Goal: Information Seeking & Learning: Learn about a topic

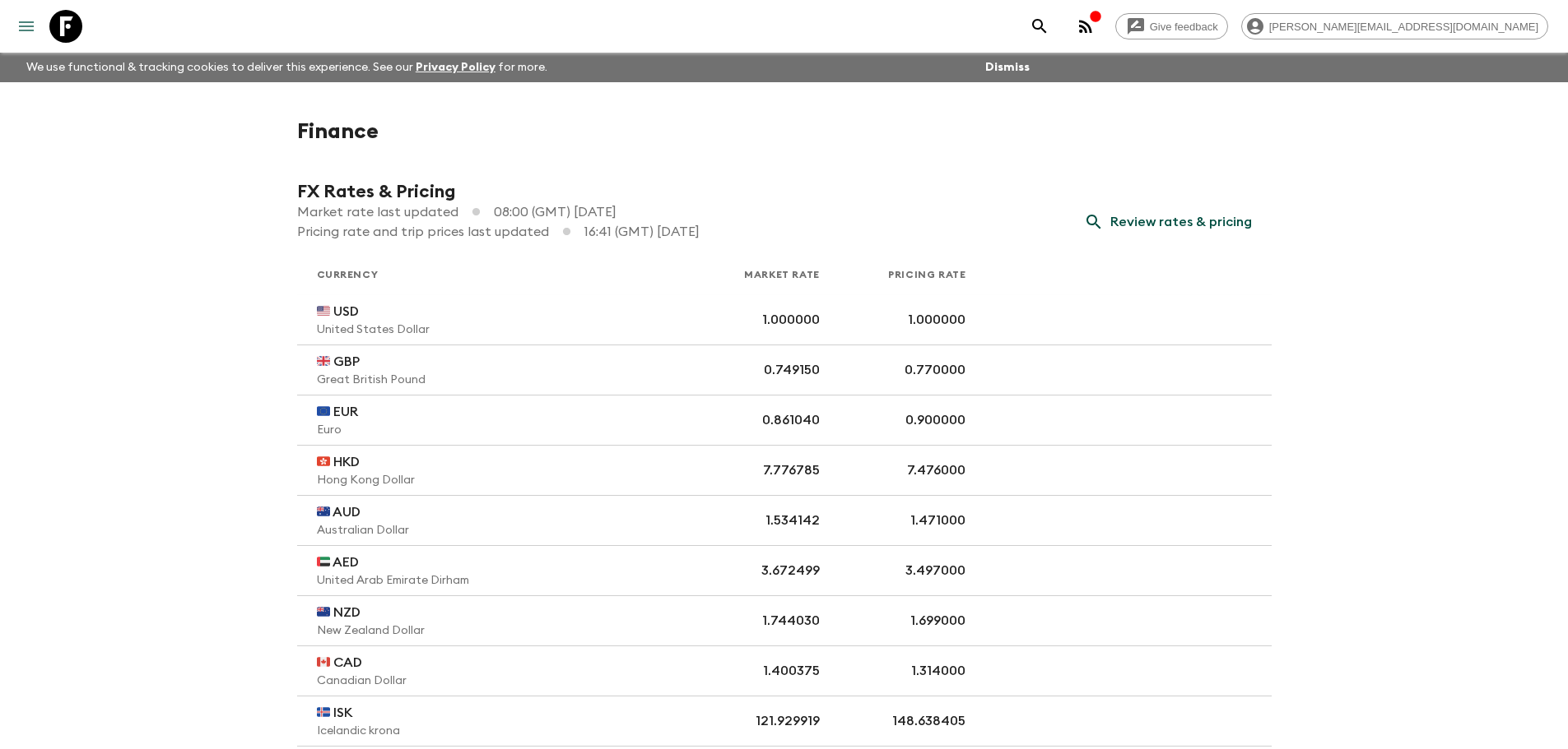
click at [22, 31] on icon "menu" at bounding box center [26, 26] width 15 height 10
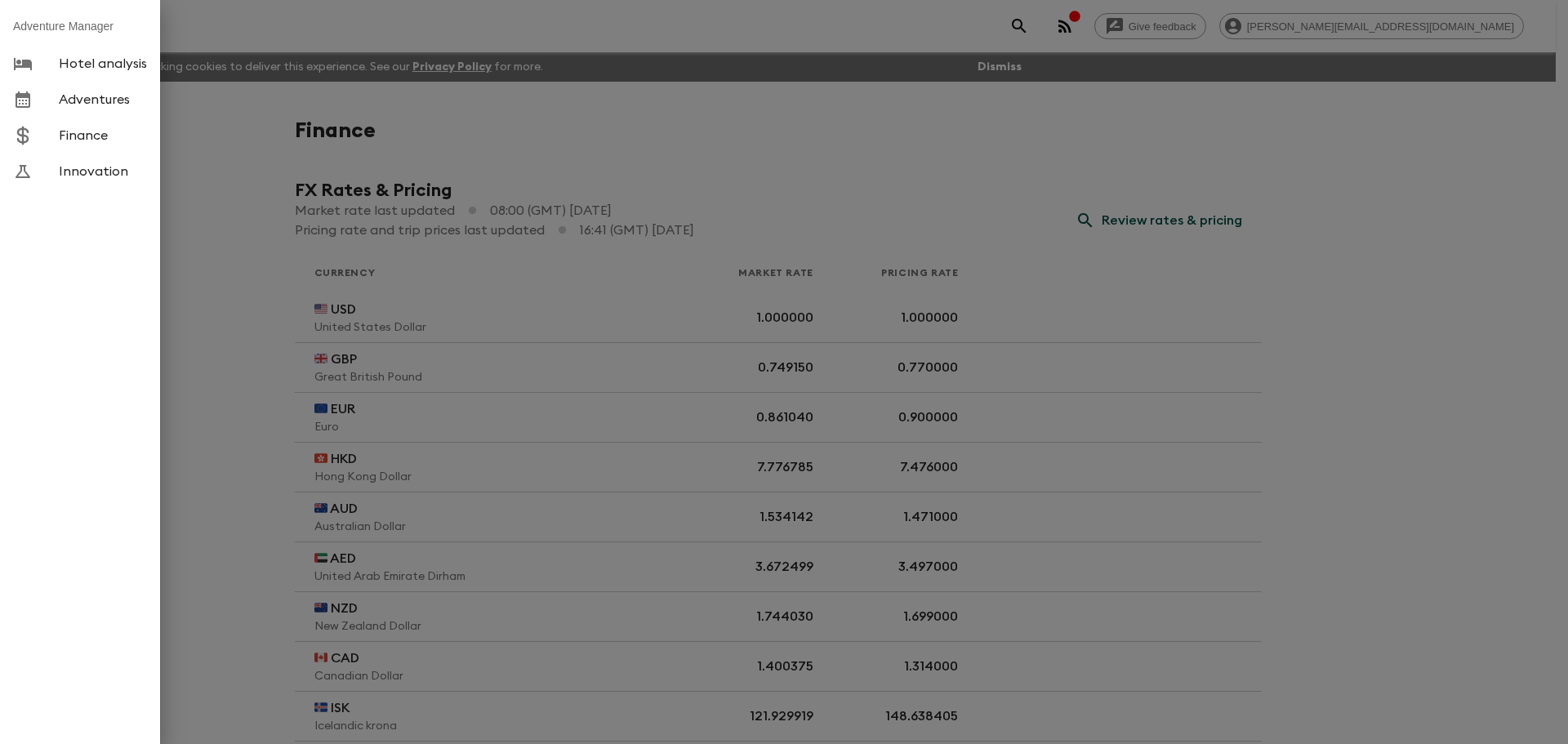
click at [207, 251] on div at bounding box center [784, 372] width 1568 height 744
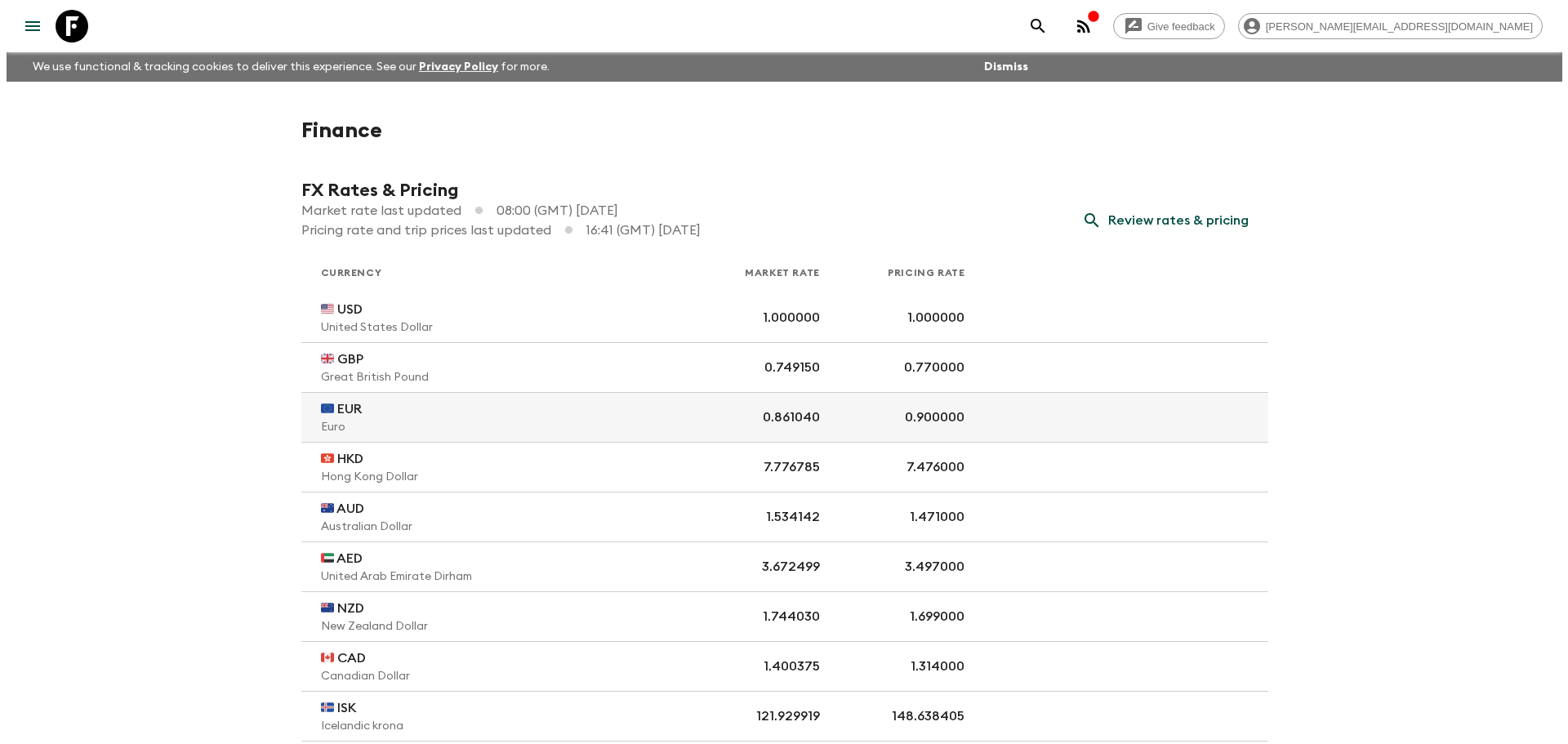
scroll to position [82, 0]
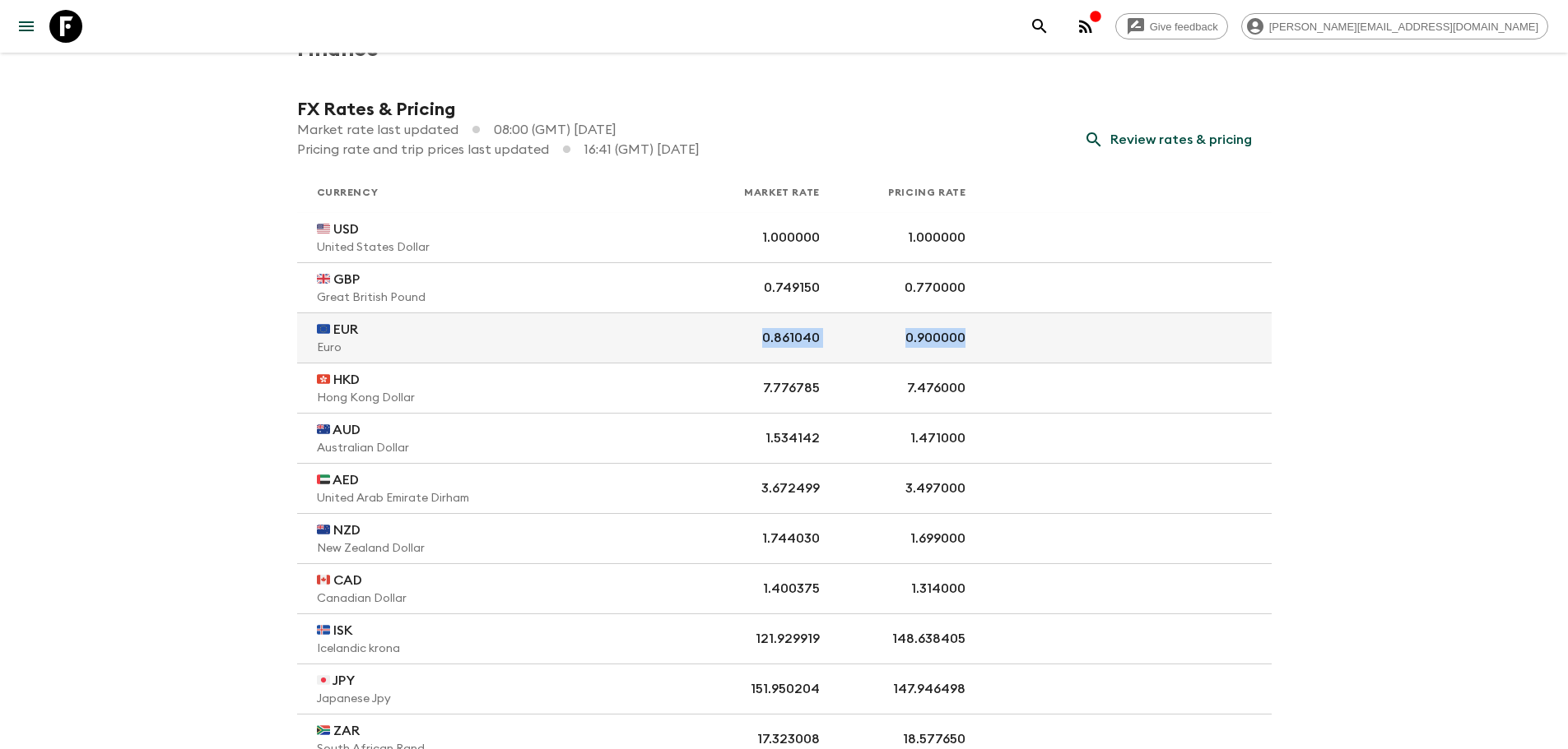
drag, startPoint x: 752, startPoint y: 344, endPoint x: 996, endPoint y: 339, distance: 244.1
click at [996, 339] on tr "🇪🇺 EUR Euro 0.861040 0.900000" at bounding box center [784, 338] width 974 height 51
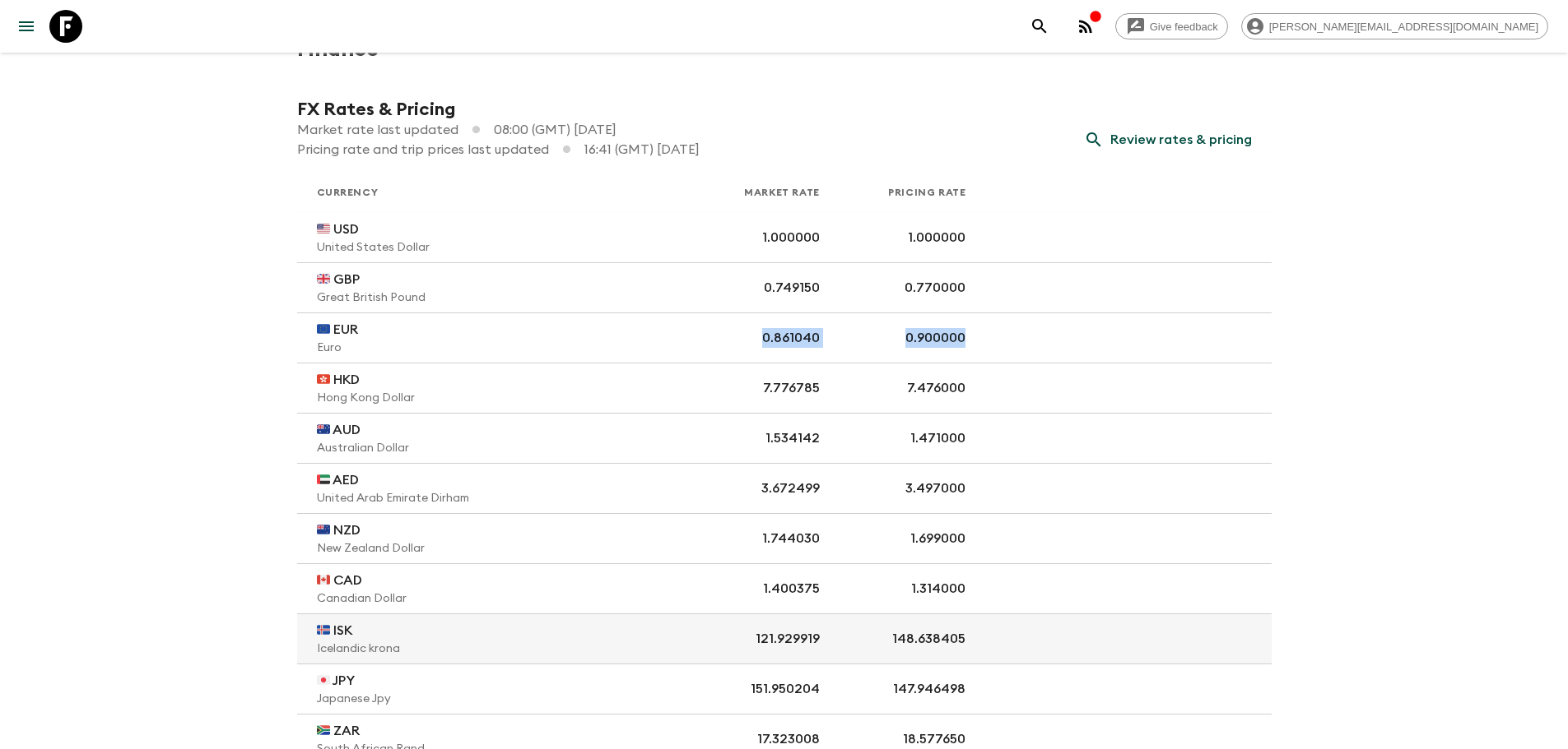
copy tr "0.861040 0.900000"
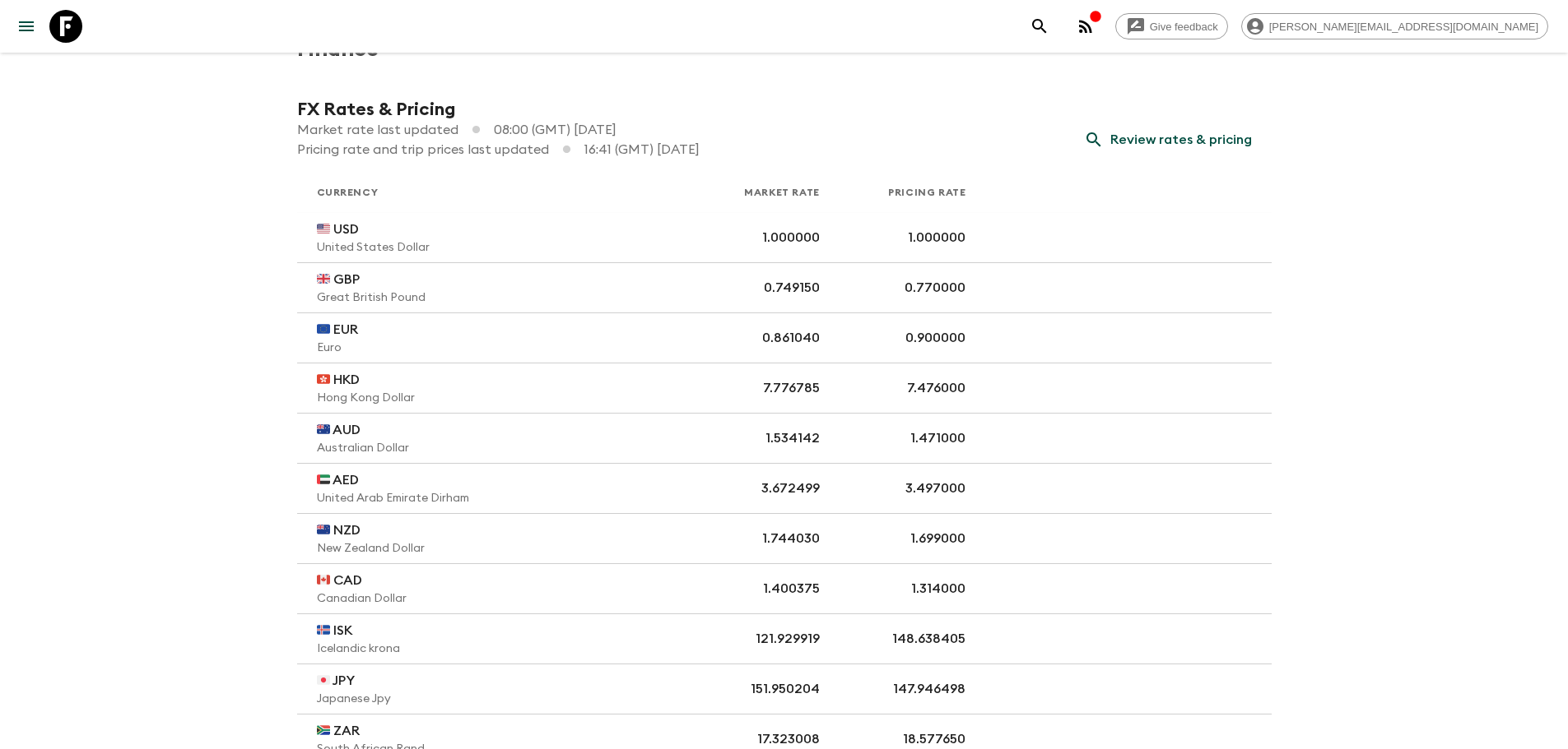
drag, startPoint x: 210, startPoint y: 199, endPoint x: 118, endPoint y: 22, distance: 199.5
click at [209, 199] on div "Give feedback [PERSON_NAME][EMAIL_ADDRESS][DOMAIN_NAME] We use functional & tra…" at bounding box center [784, 480] width 1568 height 1125
click at [18, 29] on icon "menu" at bounding box center [26, 26] width 20 height 20
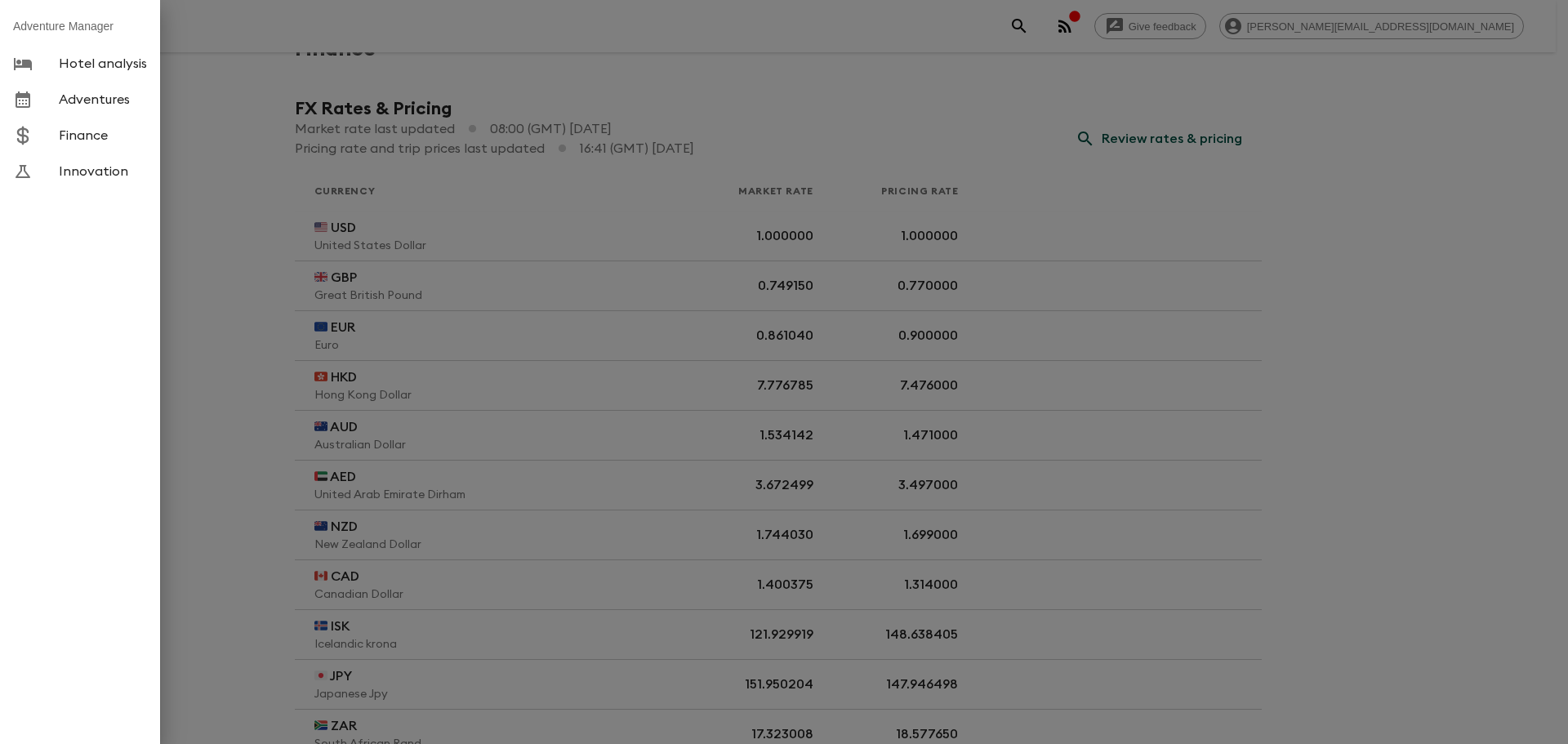
click at [76, 98] on span "Adventures" at bounding box center [102, 100] width 88 height 17
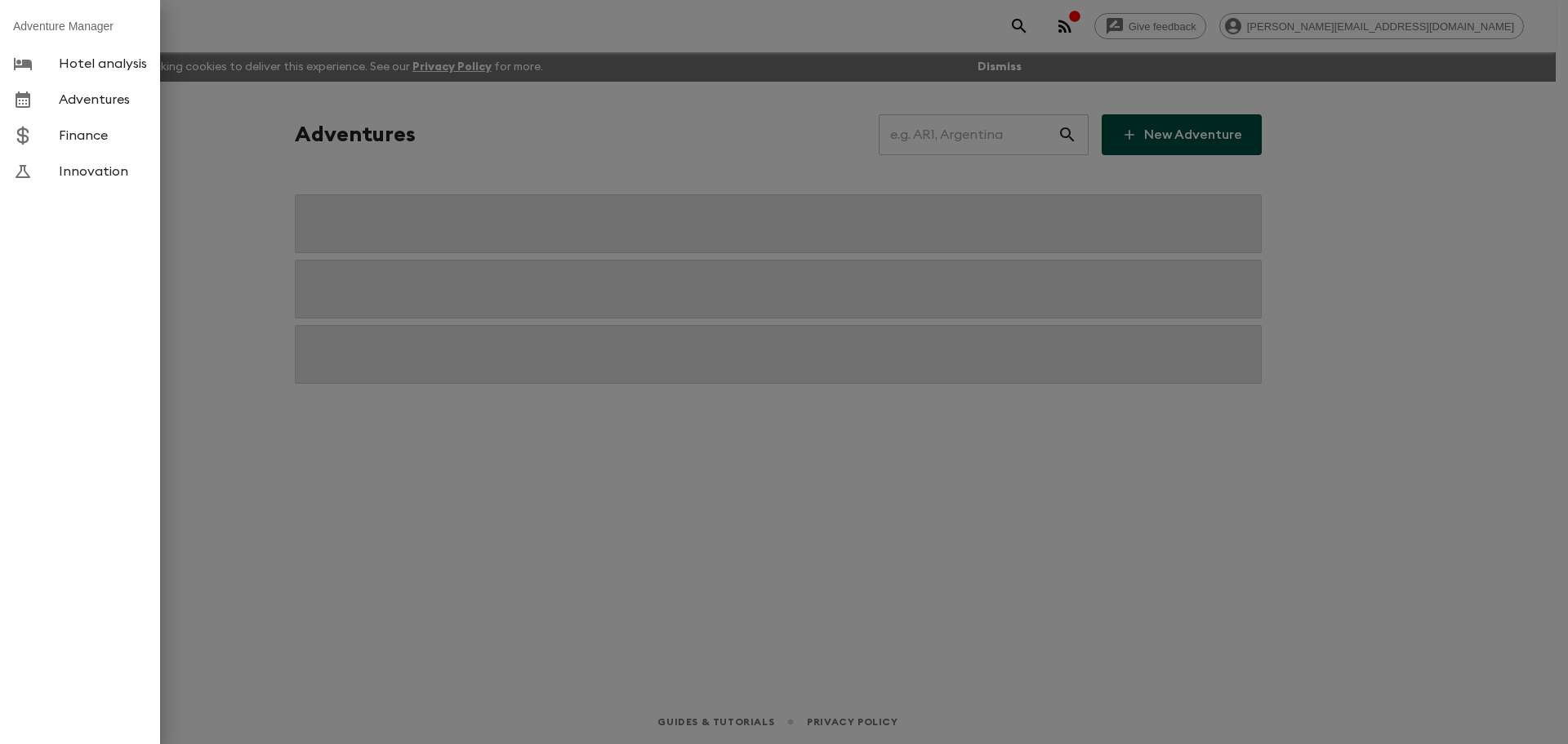
click at [950, 131] on div at bounding box center [784, 372] width 1568 height 744
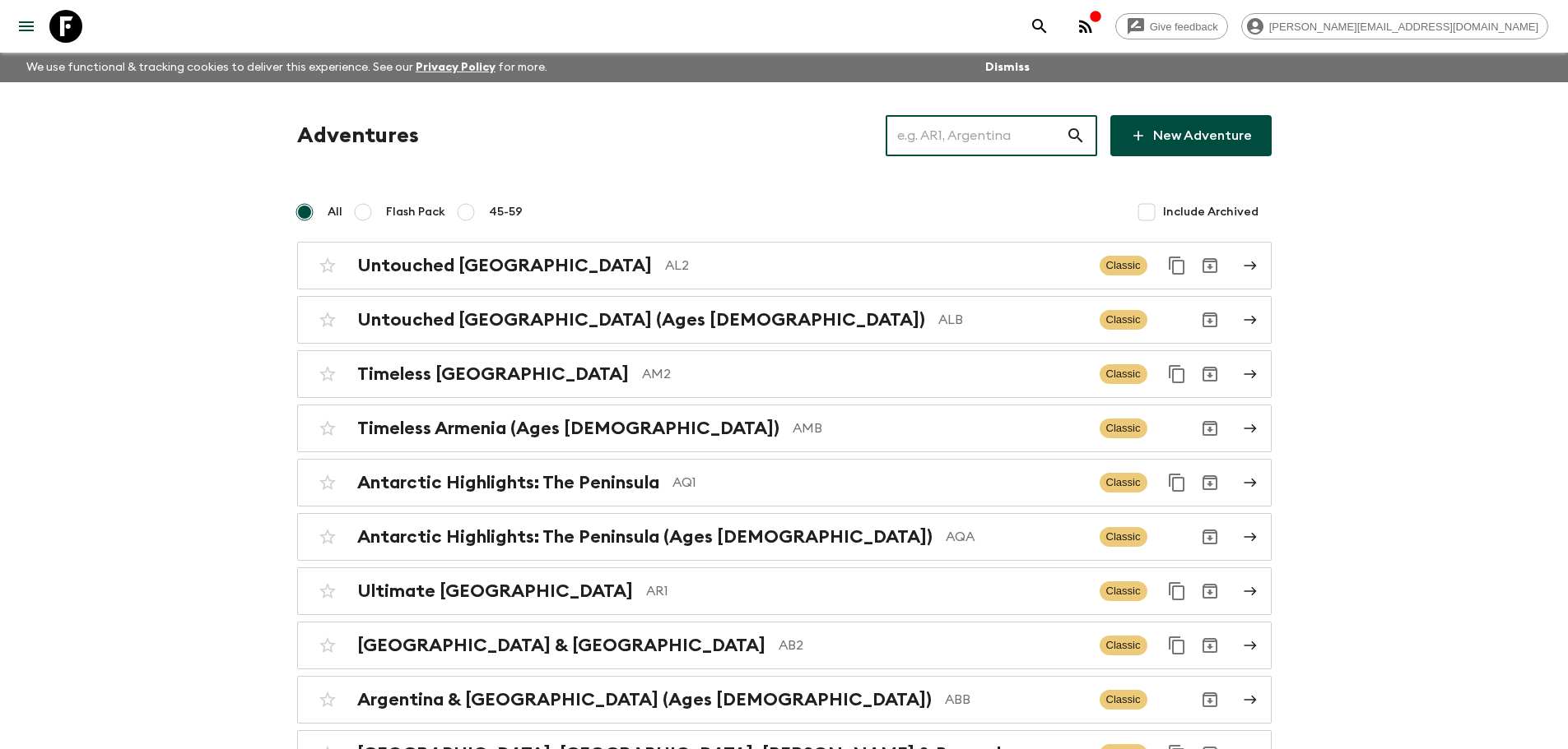
click at [948, 131] on input "text" at bounding box center [975, 135] width 180 height 46
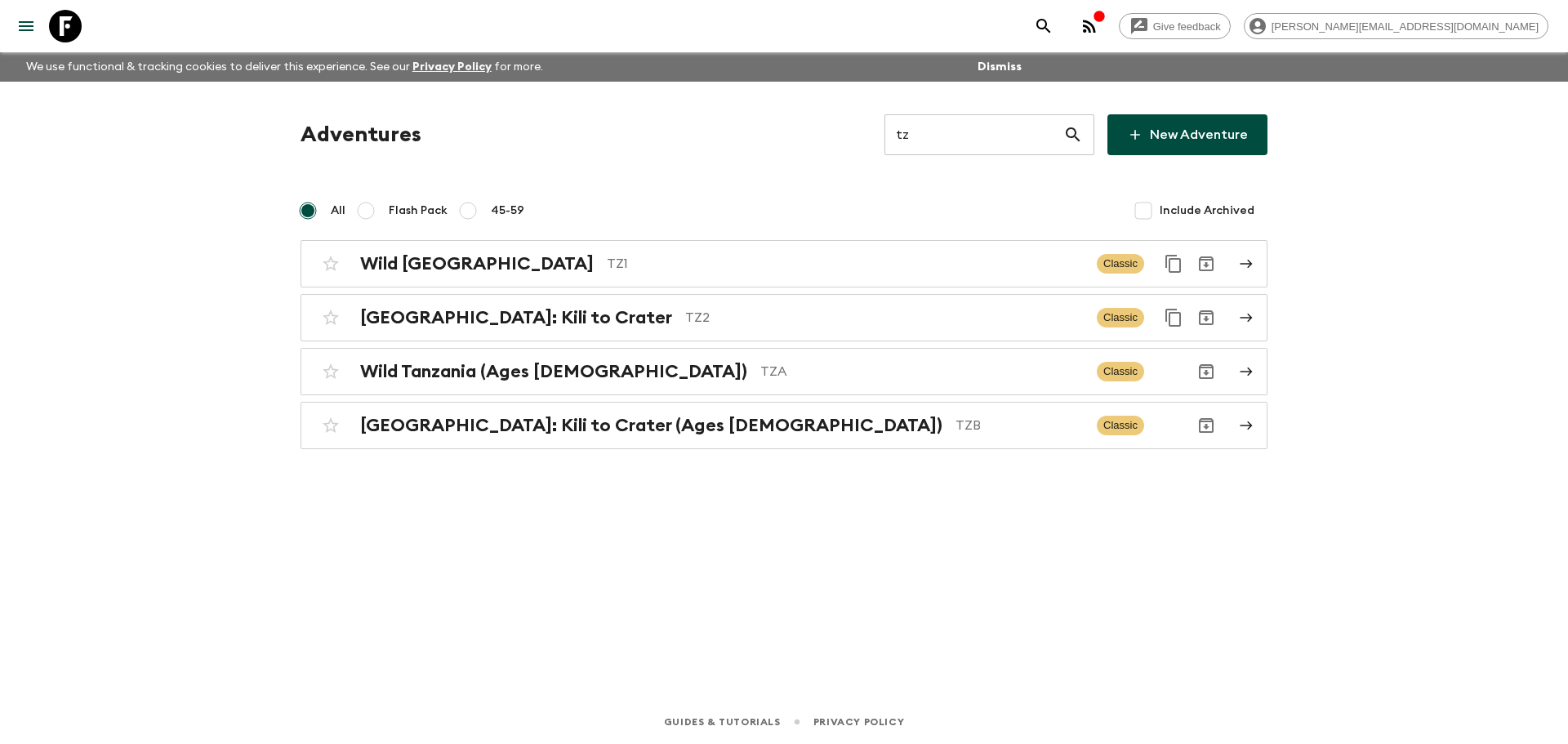
click at [984, 140] on input "tz" at bounding box center [973, 134] width 179 height 46
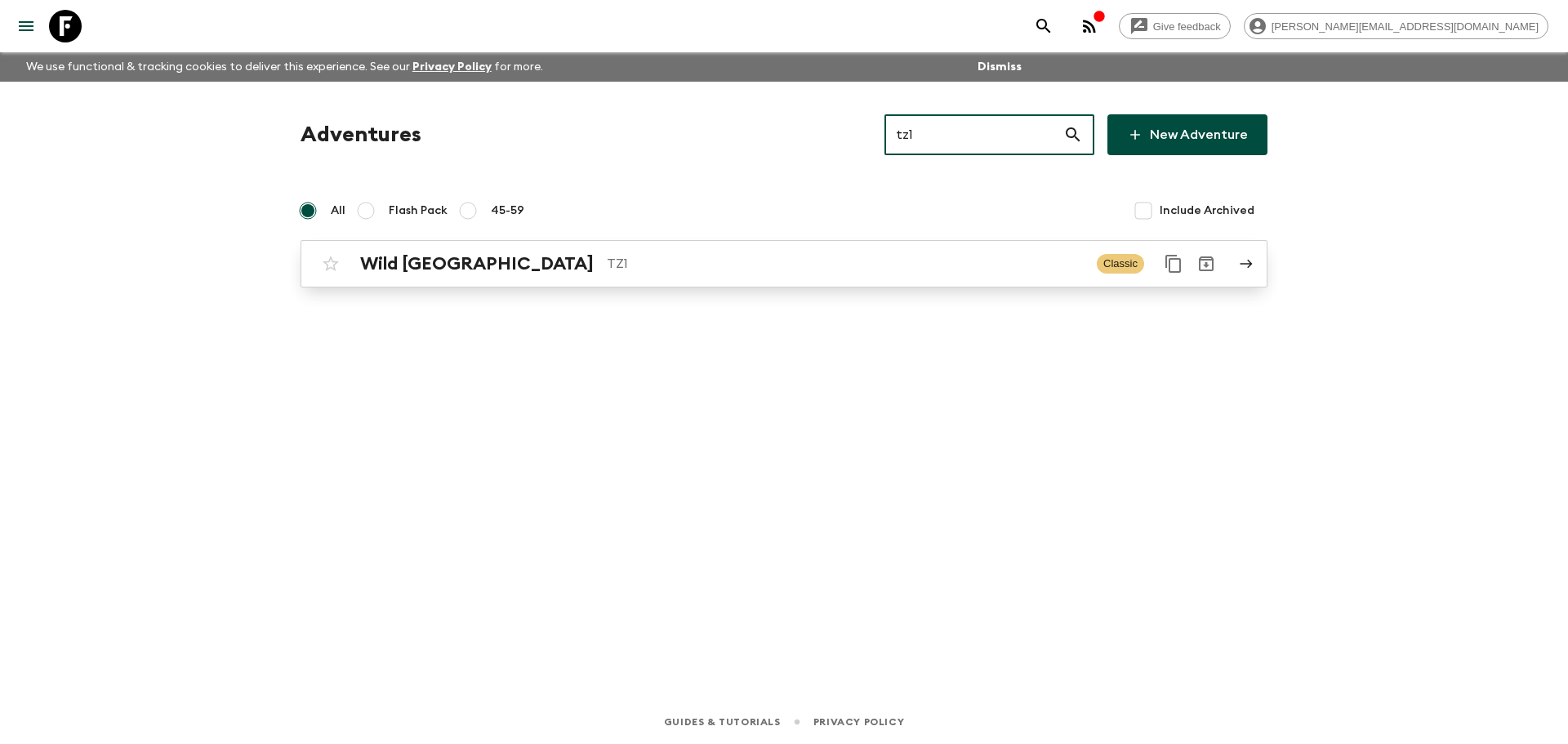
type input "tz1"
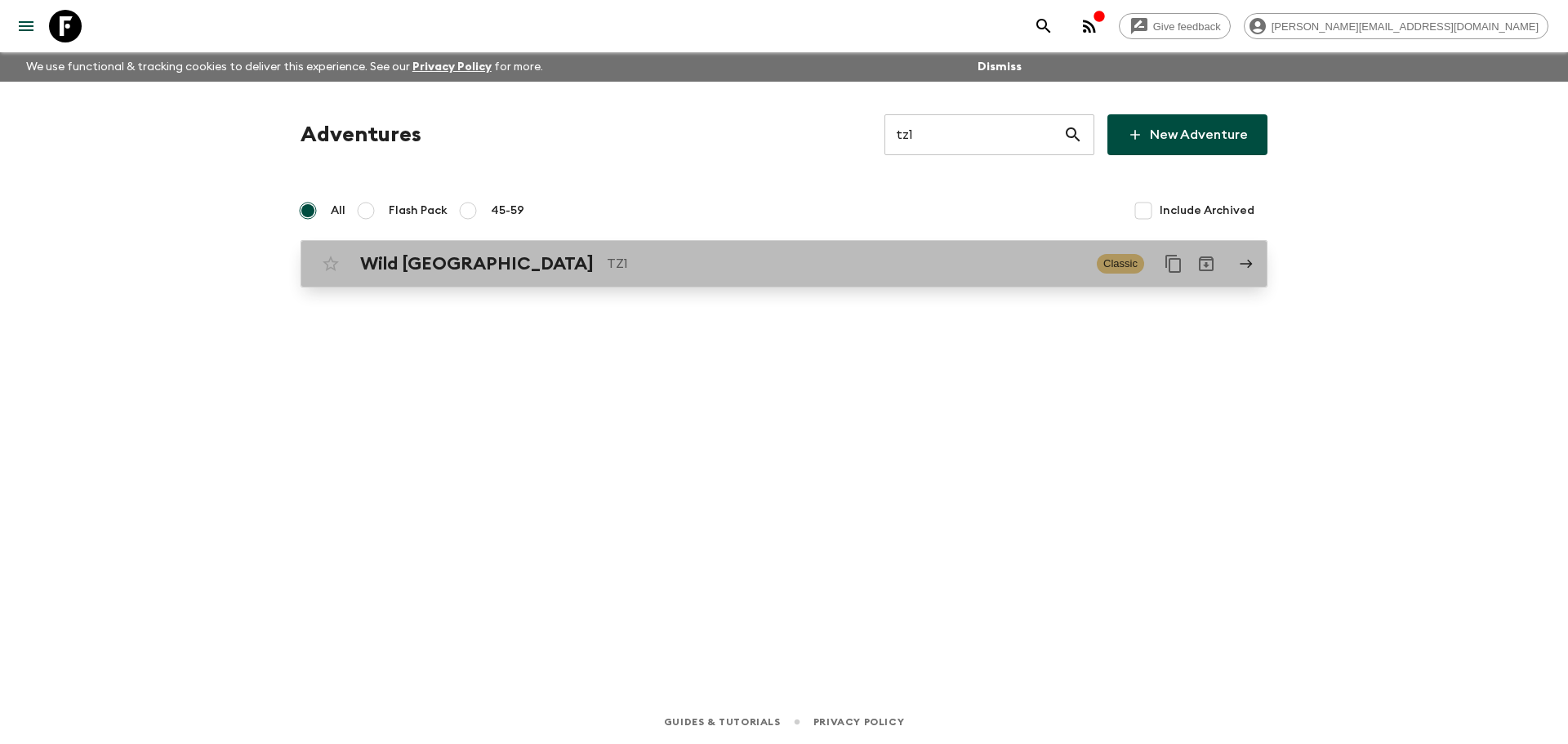
click at [607, 264] on p "TZ1" at bounding box center [845, 264] width 477 height 20
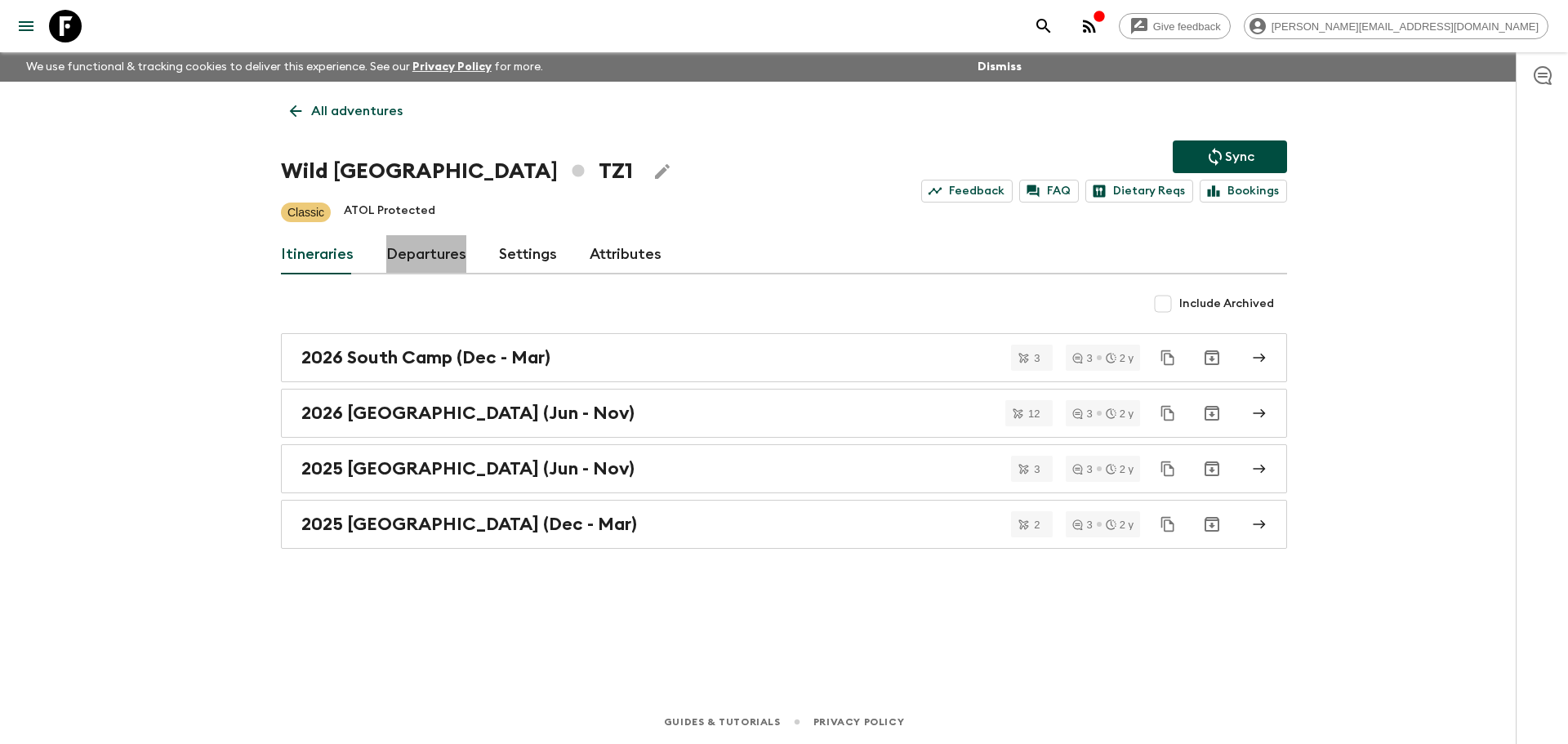
click at [429, 250] on link "Departures" at bounding box center [426, 255] width 80 height 39
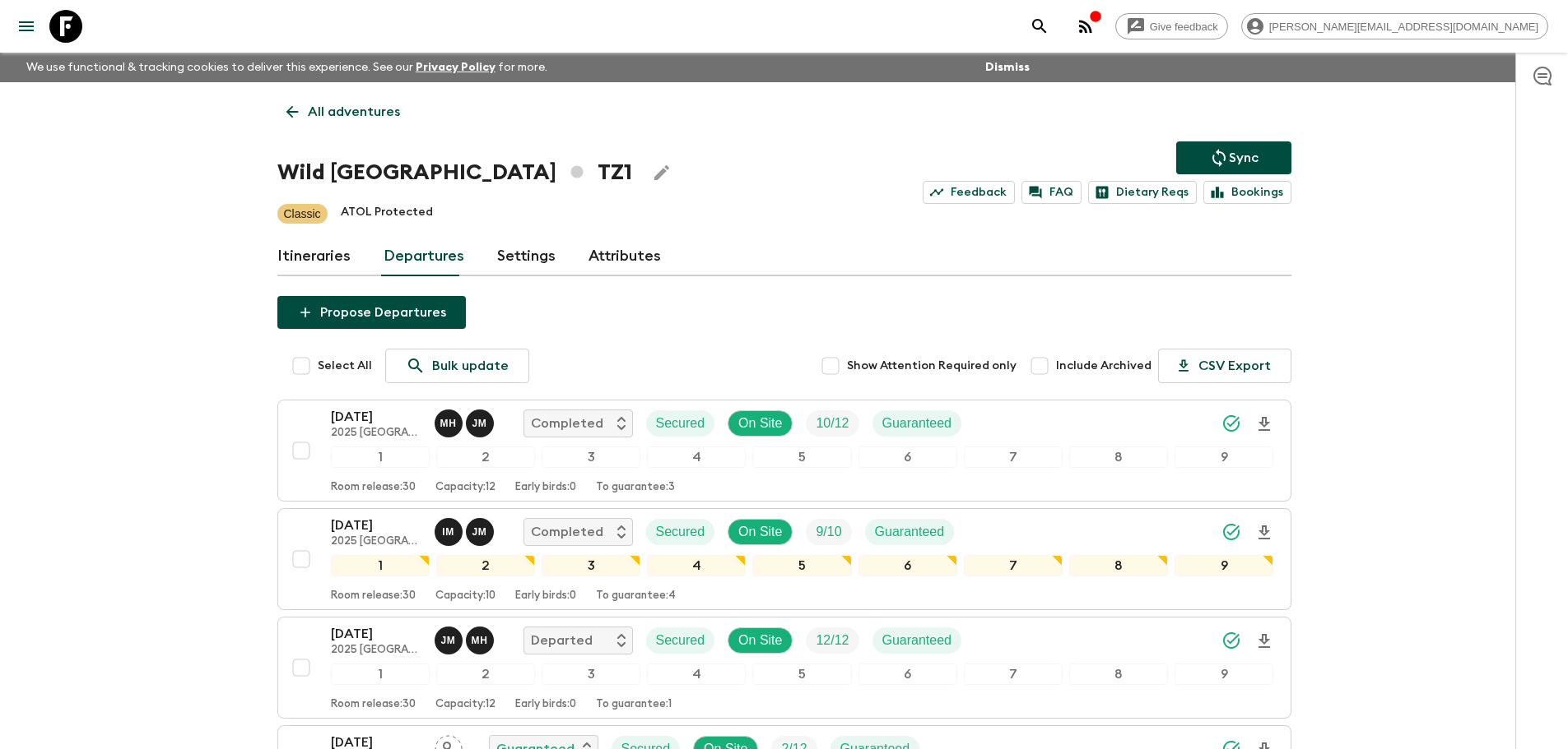
click at [291, 245] on link "Itineraries" at bounding box center [314, 257] width 73 height 39
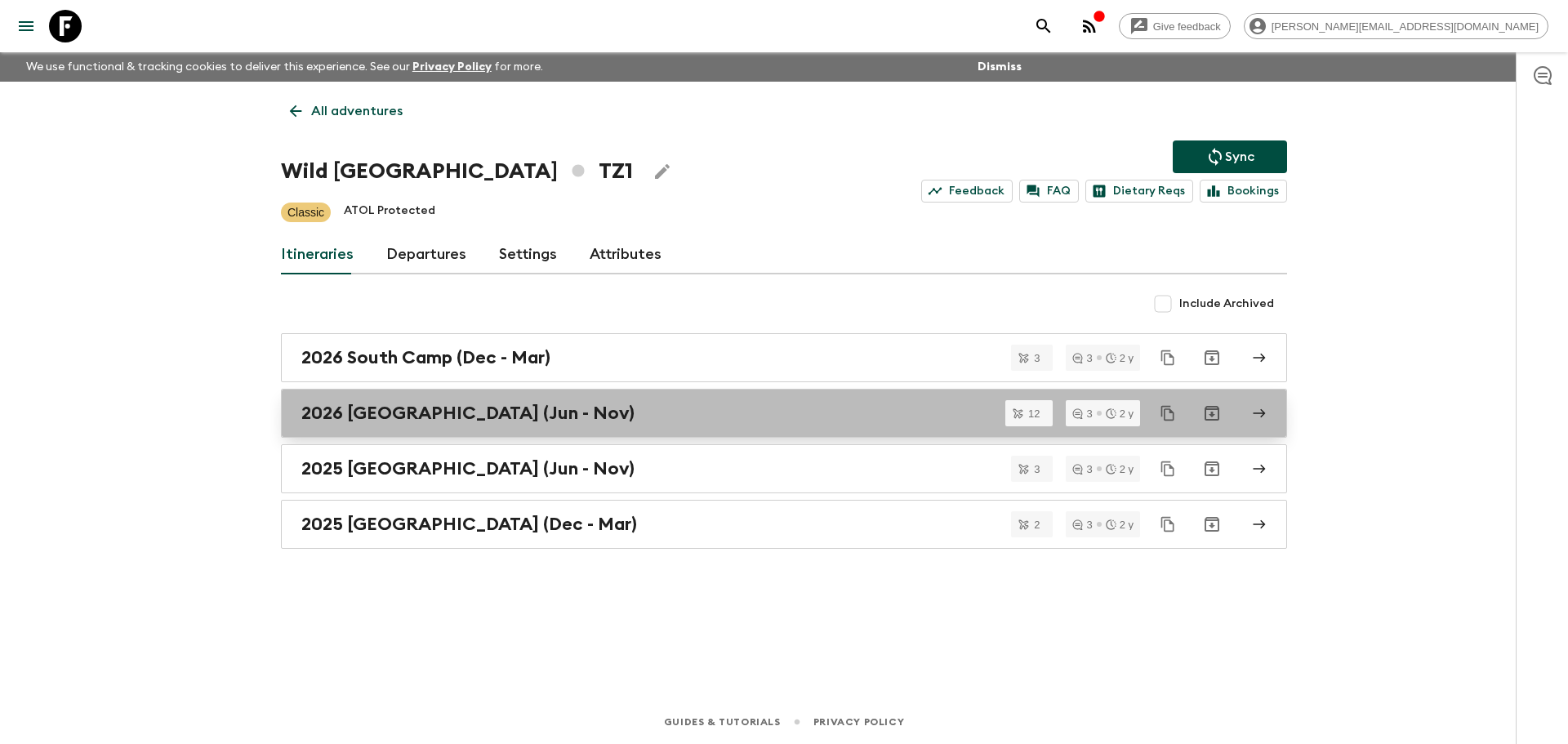
click at [579, 411] on div "2026 [GEOGRAPHIC_DATA] (Jun - Nov)" at bounding box center [769, 413] width 934 height 21
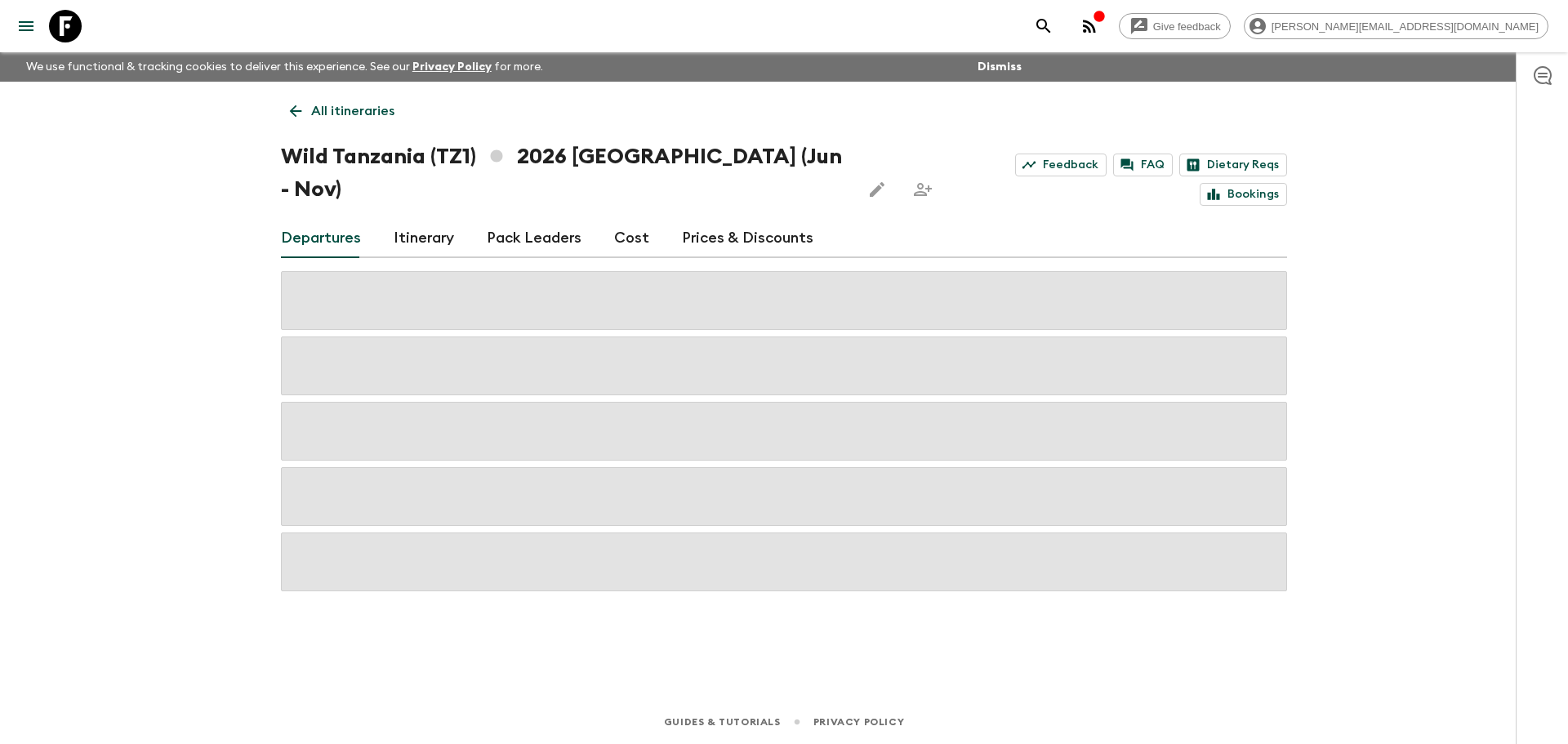
click at [689, 219] on link "Prices & Discounts" at bounding box center [747, 238] width 131 height 39
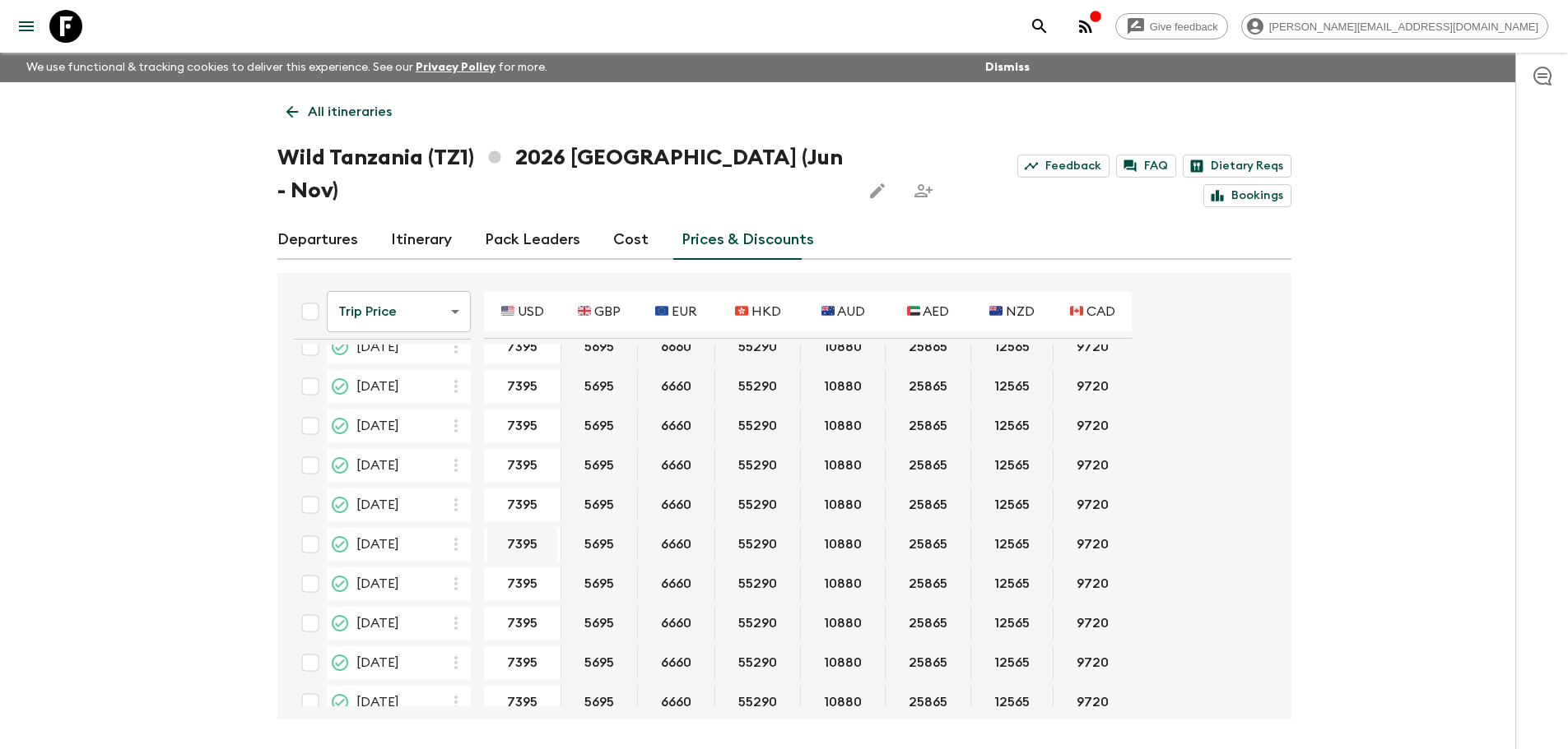
scroll to position [118, 0]
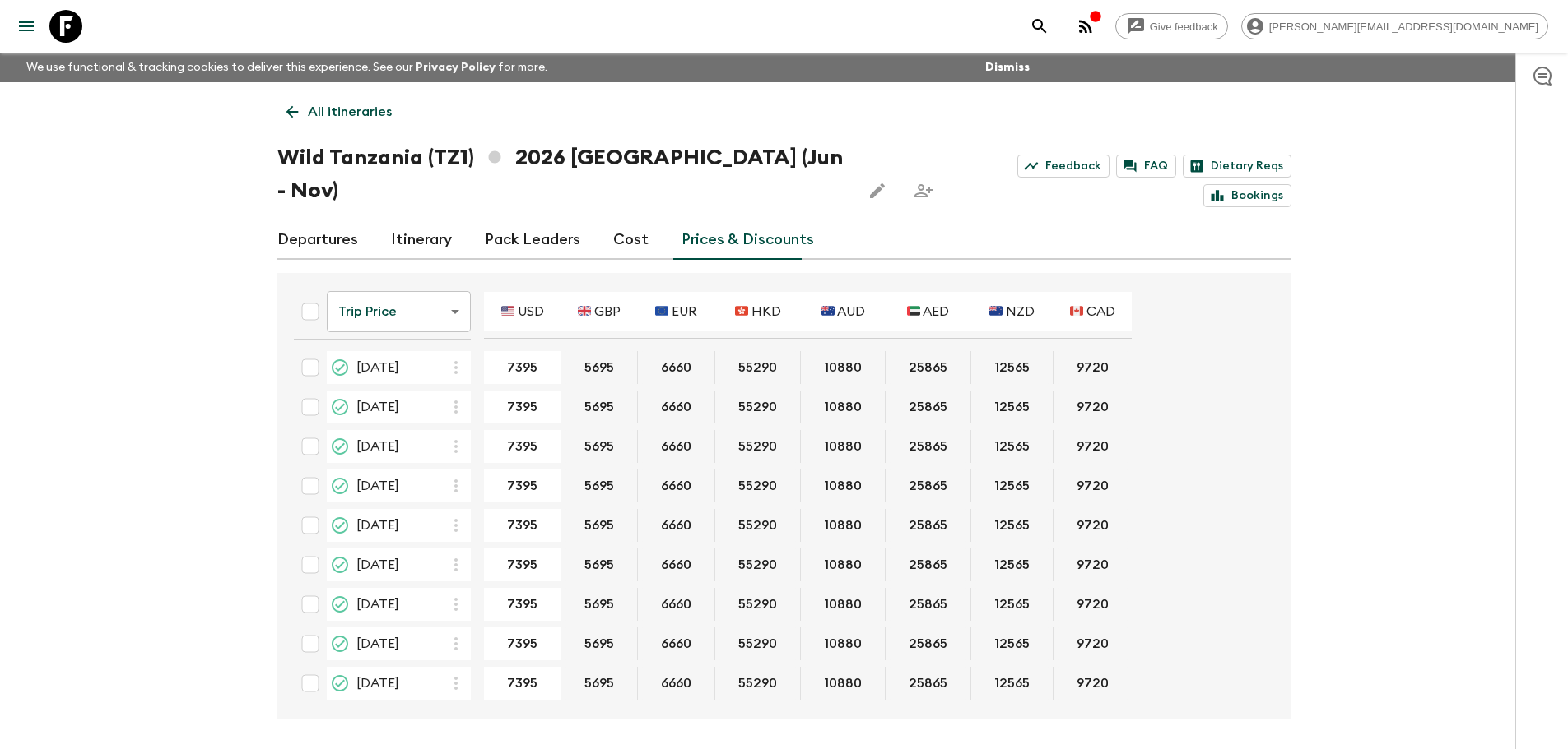
click at [303, 109] on link "All itineraries" at bounding box center [339, 112] width 124 height 33
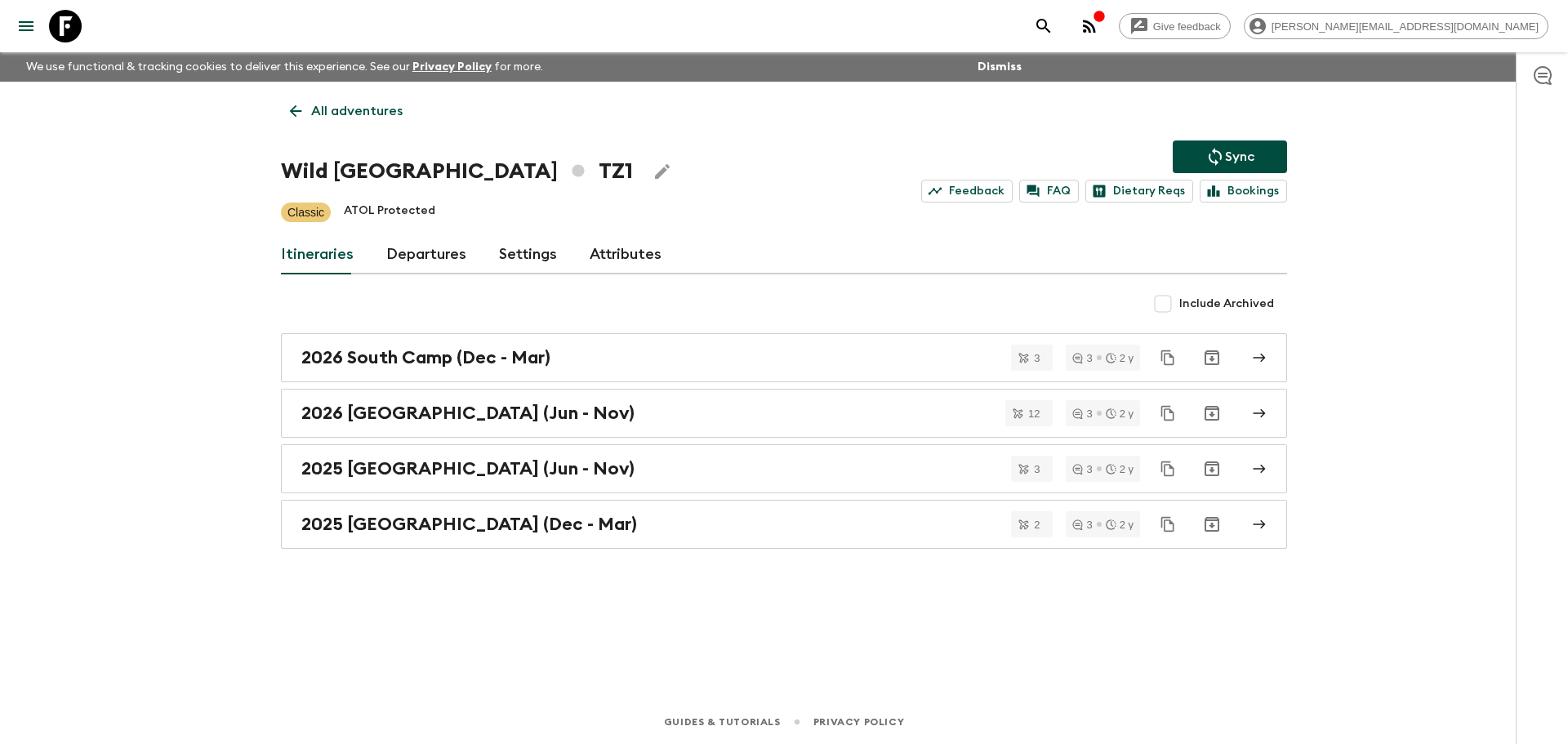
click at [555, 528] on div "2025 [GEOGRAPHIC_DATA] (Dec - Mar)" at bounding box center [769, 524] width 934 height 21
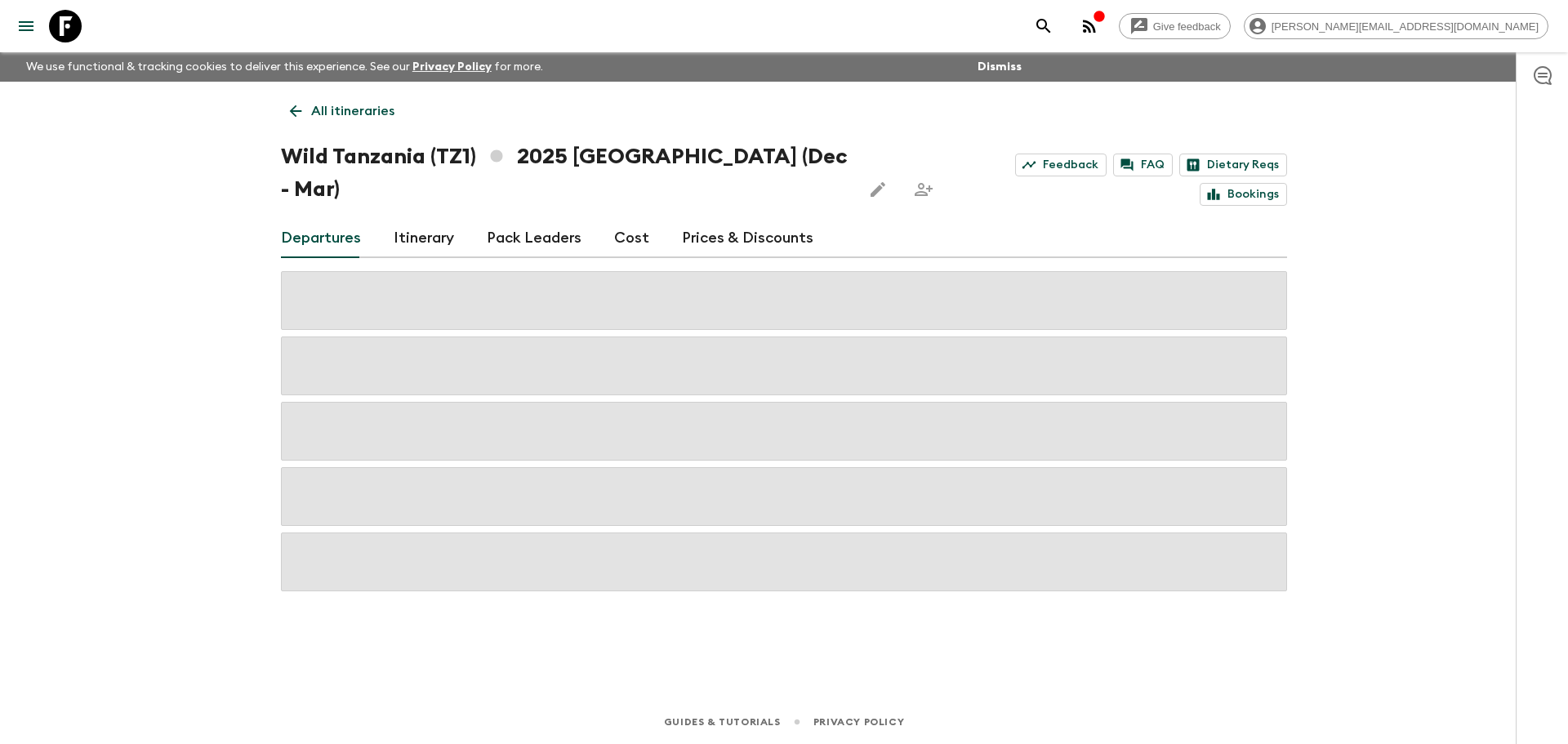
click at [717, 219] on link "Prices & Discounts" at bounding box center [747, 238] width 131 height 39
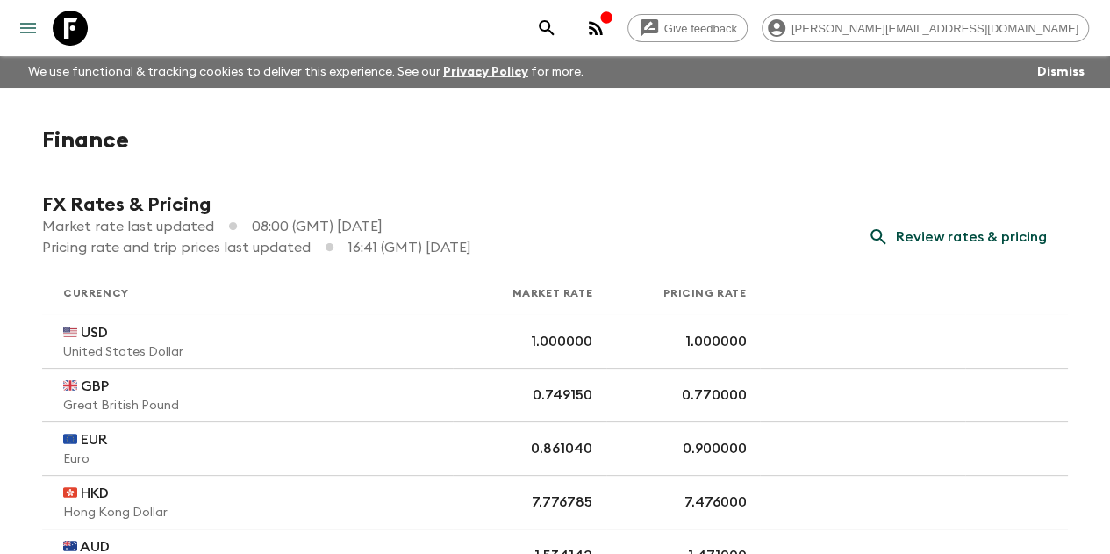
click at [37, 18] on icon "menu" at bounding box center [28, 28] width 21 height 21
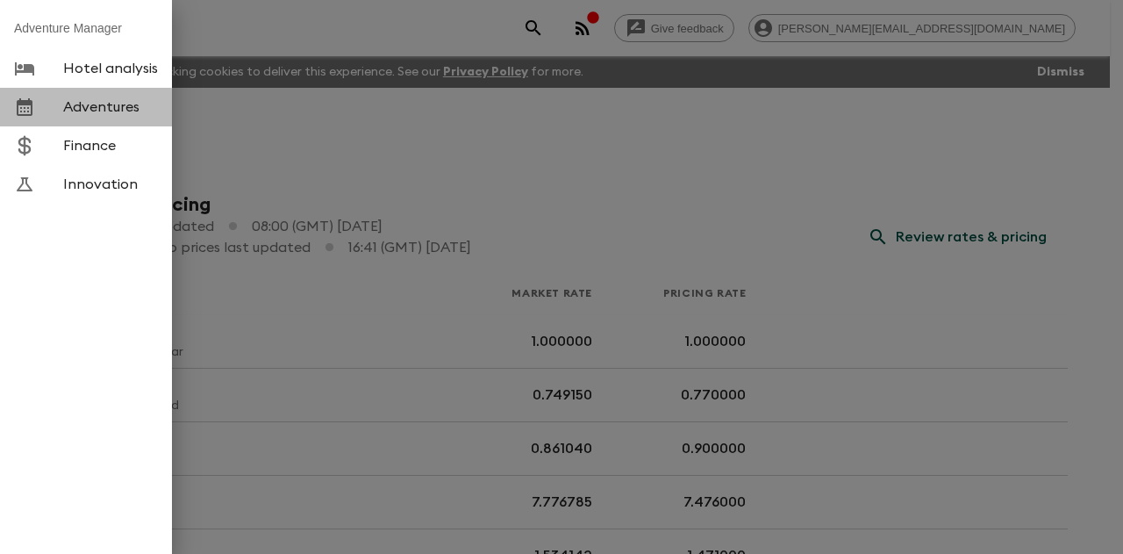
click at [81, 111] on span "Adventures" at bounding box center [110, 107] width 95 height 18
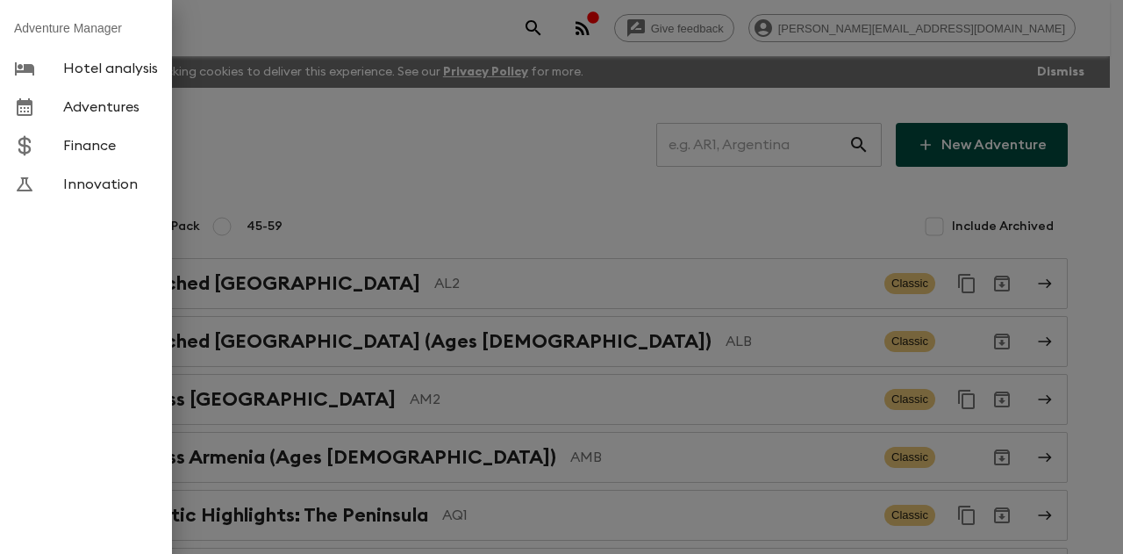
click at [733, 136] on div at bounding box center [561, 277] width 1123 height 554
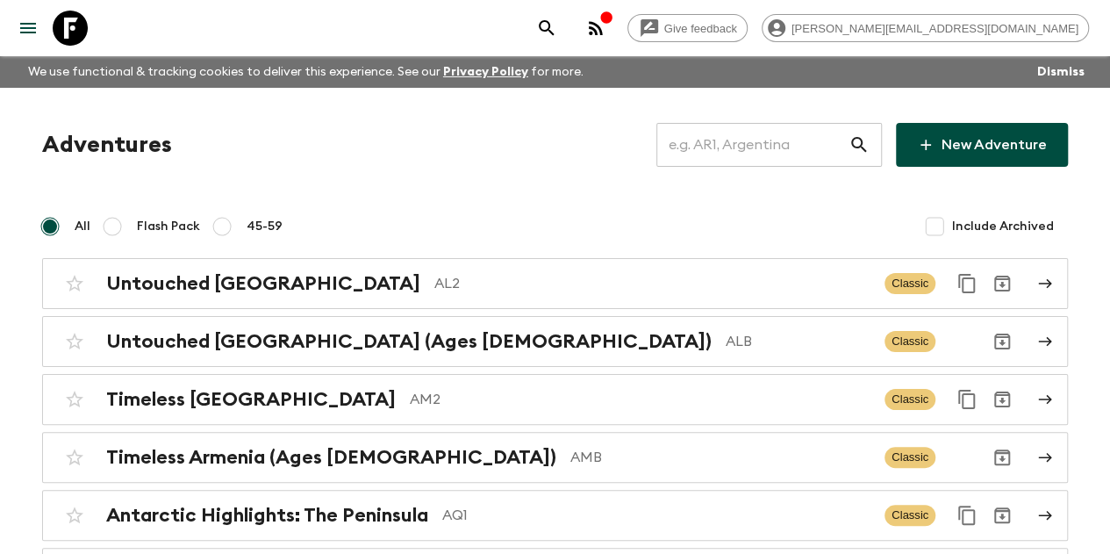
click at [705, 143] on input "text" at bounding box center [752, 144] width 192 height 49
click at [724, 146] on input "text" at bounding box center [752, 144] width 192 height 49
click at [704, 148] on input "text" at bounding box center [752, 144] width 192 height 49
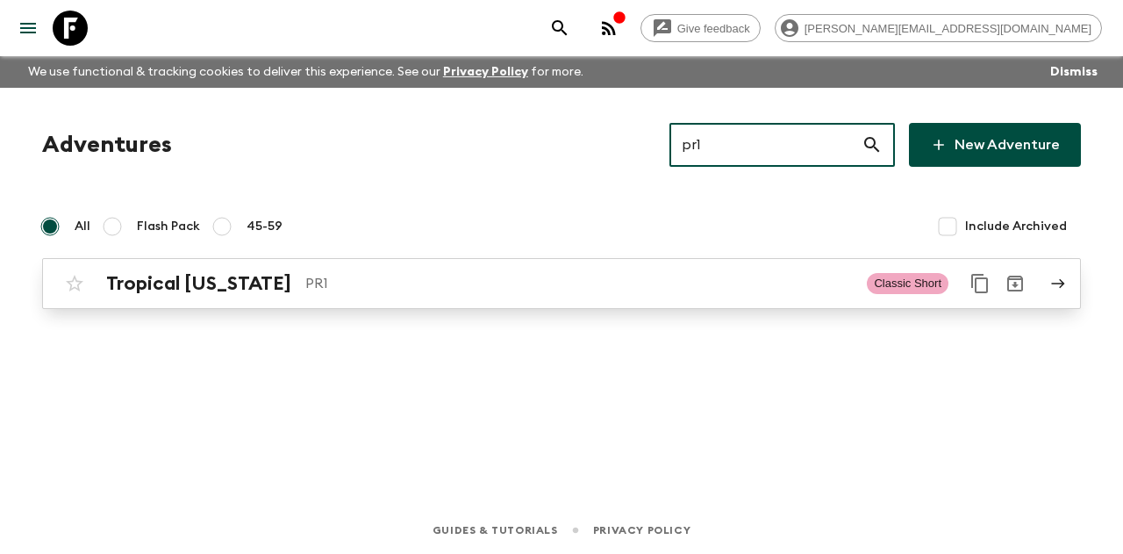
type input "pr1"
click at [359, 289] on p "PR1" at bounding box center [579, 283] width 548 height 21
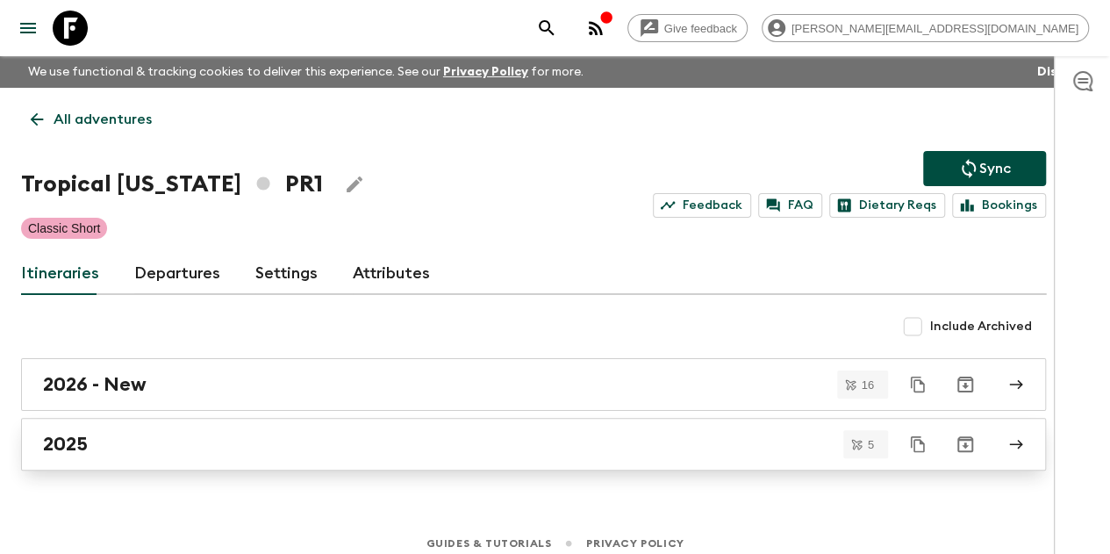
click at [260, 434] on div "2025" at bounding box center [517, 444] width 948 height 23
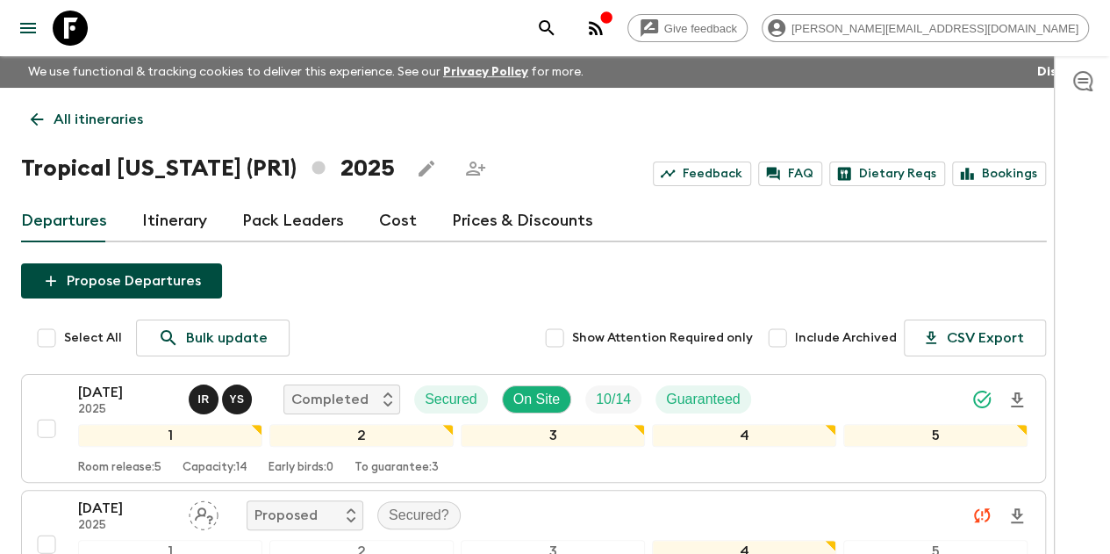
click at [417, 224] on link "Cost" at bounding box center [398, 221] width 38 height 42
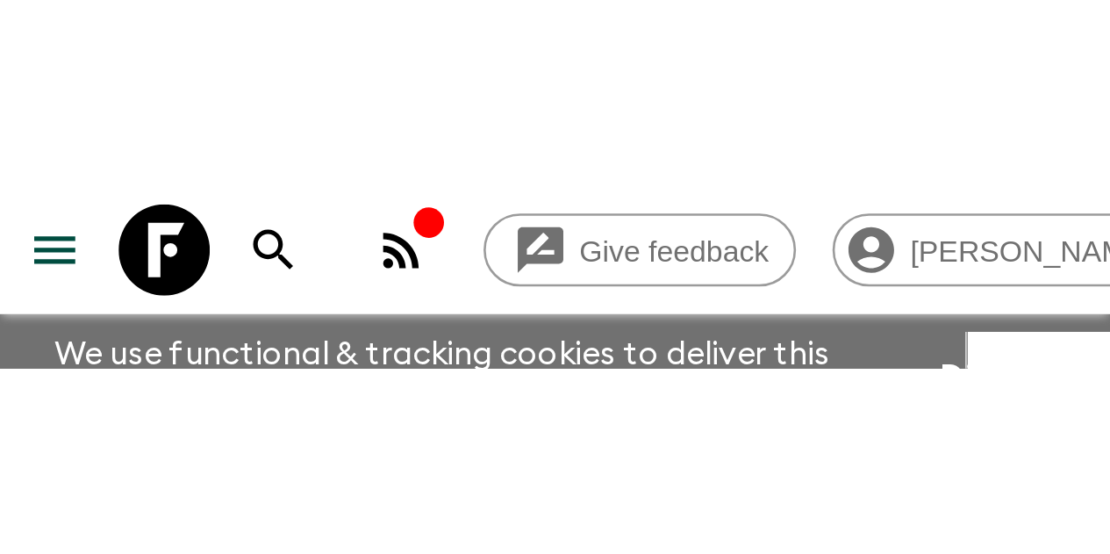
scroll to position [148, 0]
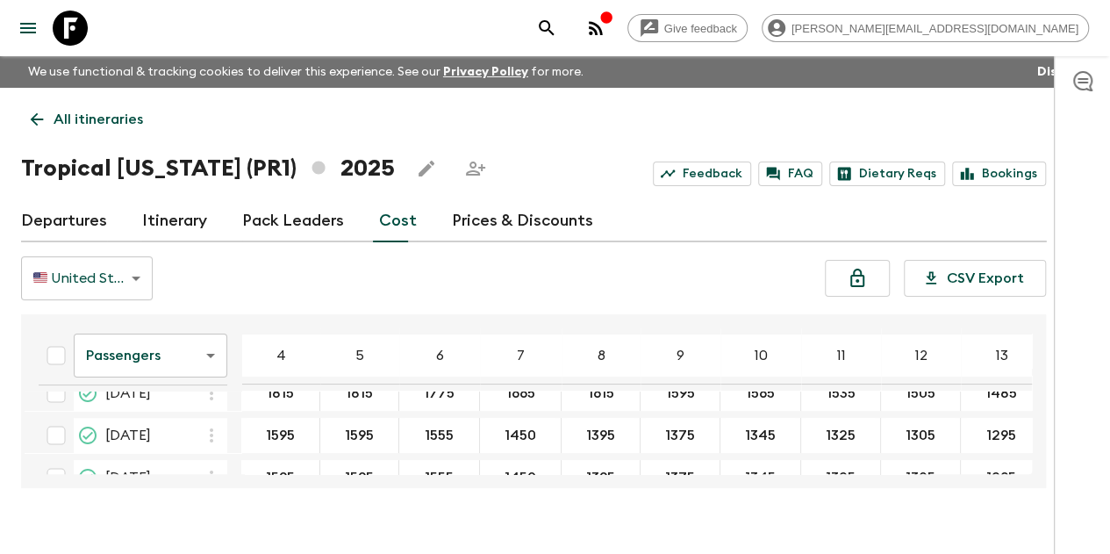
click at [90, 121] on p "All itineraries" at bounding box center [99, 119] width 90 height 21
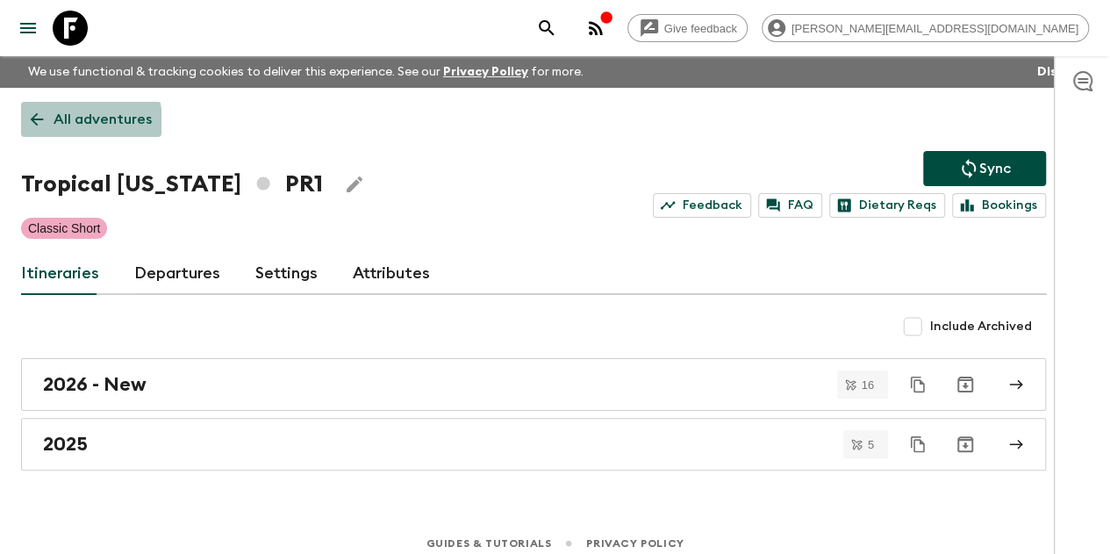
click at [90, 121] on p "All adventures" at bounding box center [103, 119] width 98 height 21
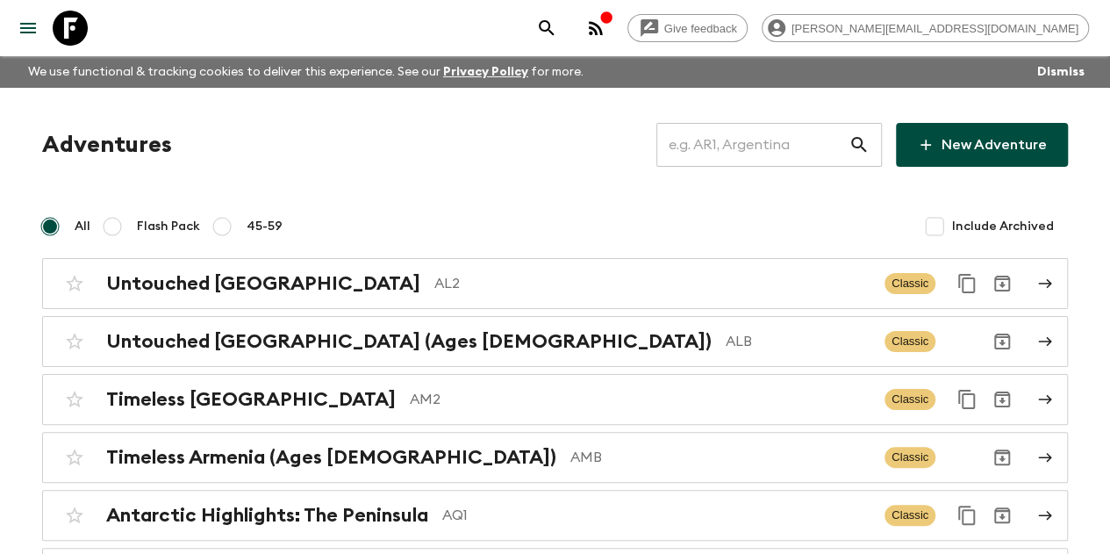
click at [790, 147] on input "text" at bounding box center [752, 144] width 192 height 49
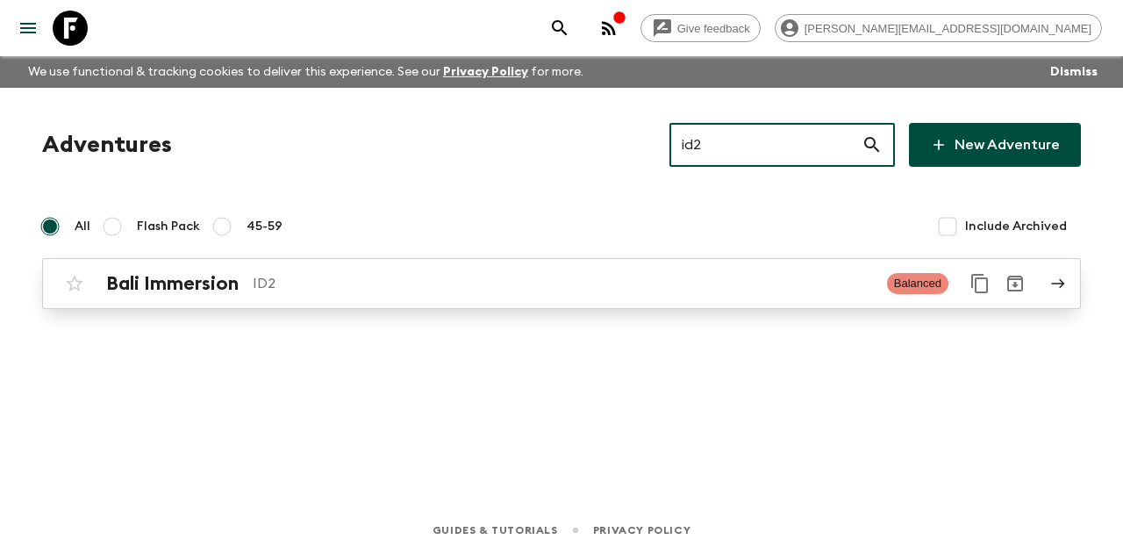
type input "id2"
click at [317, 289] on p "ID2" at bounding box center [563, 283] width 620 height 21
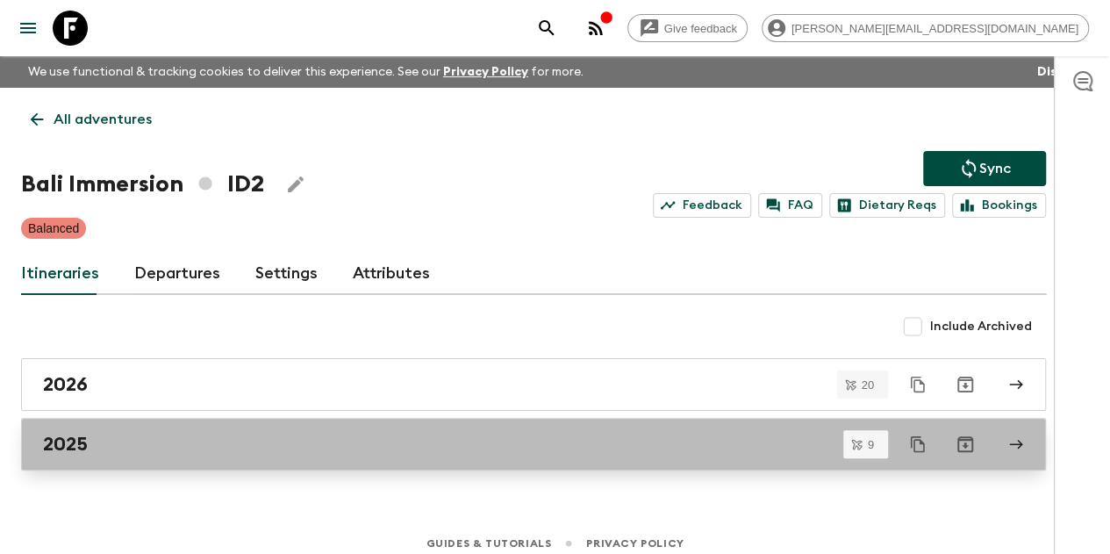
click at [198, 437] on div "2025" at bounding box center [517, 444] width 948 height 23
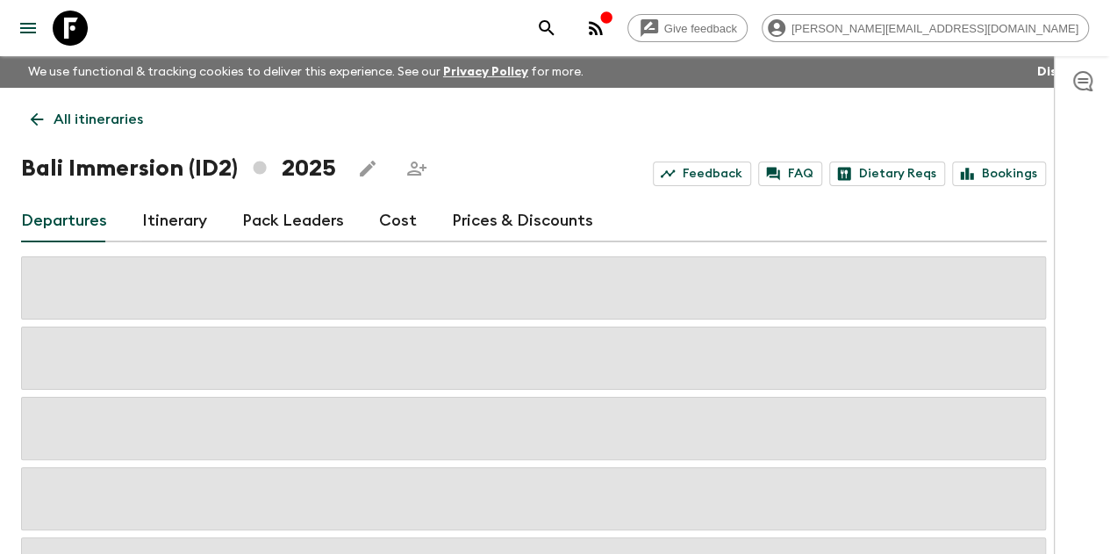
click at [500, 227] on link "Prices & Discounts" at bounding box center [522, 221] width 141 height 42
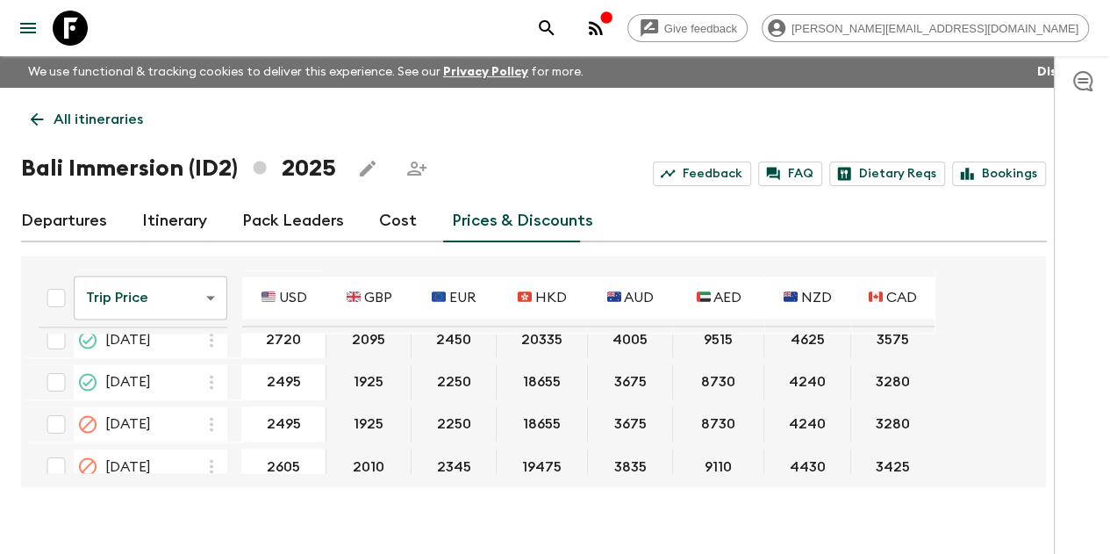
scroll to position [1667, 0]
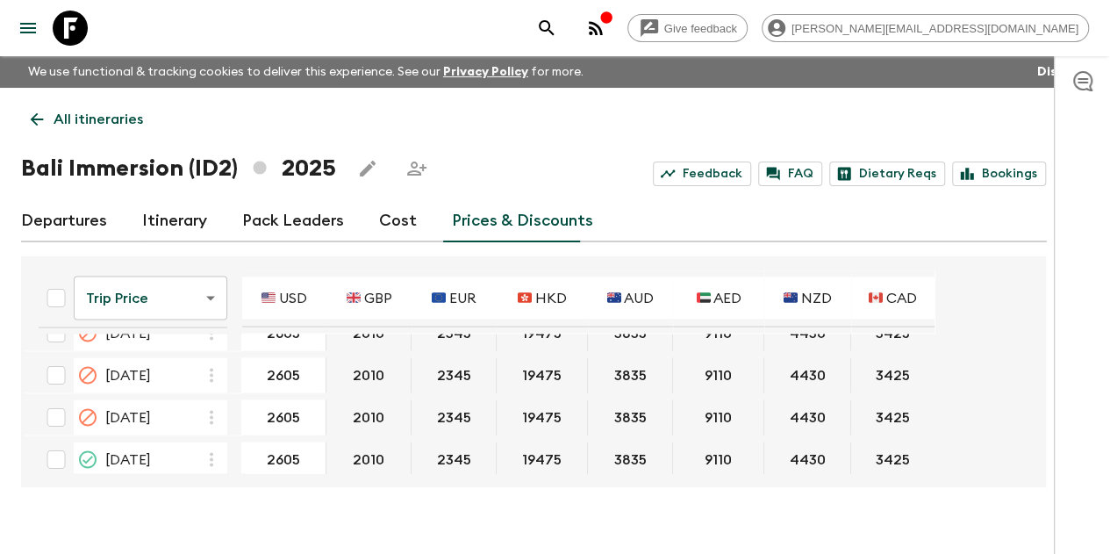
click at [404, 219] on link "Cost" at bounding box center [398, 221] width 38 height 42
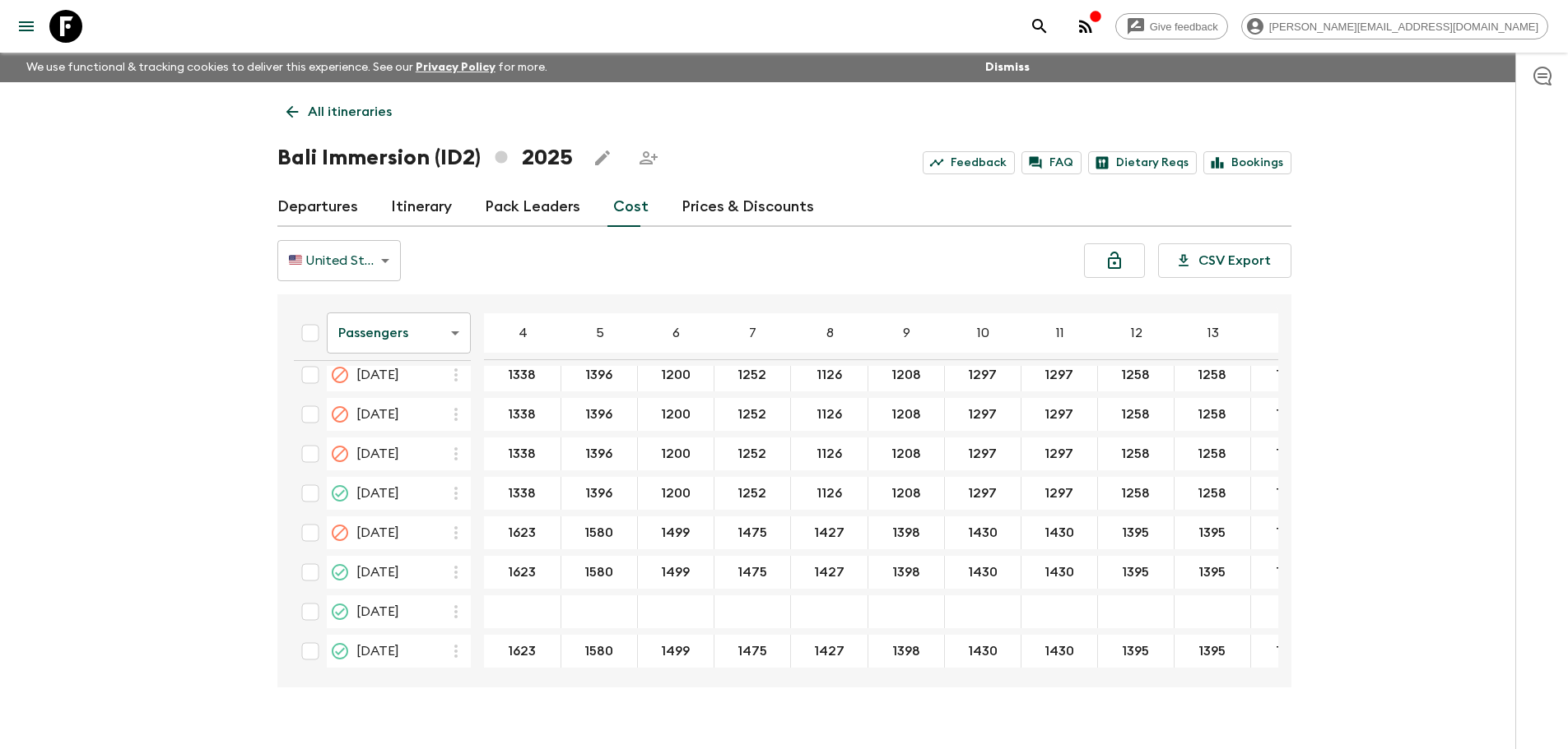
scroll to position [1561, 0]
